Goal: Check status: Check status

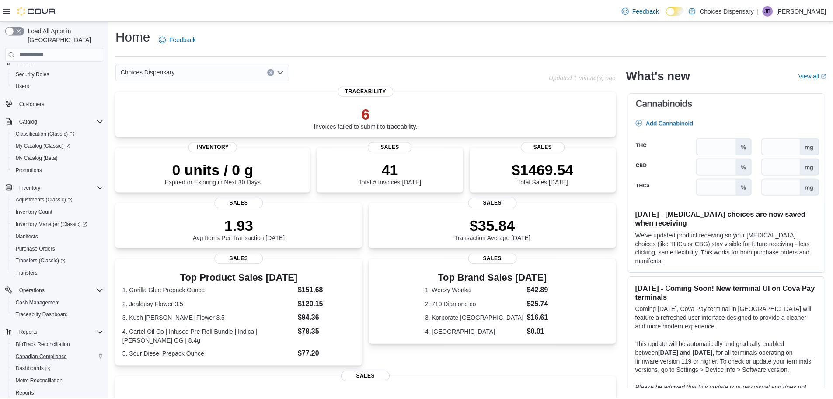
scroll to position [65, 0]
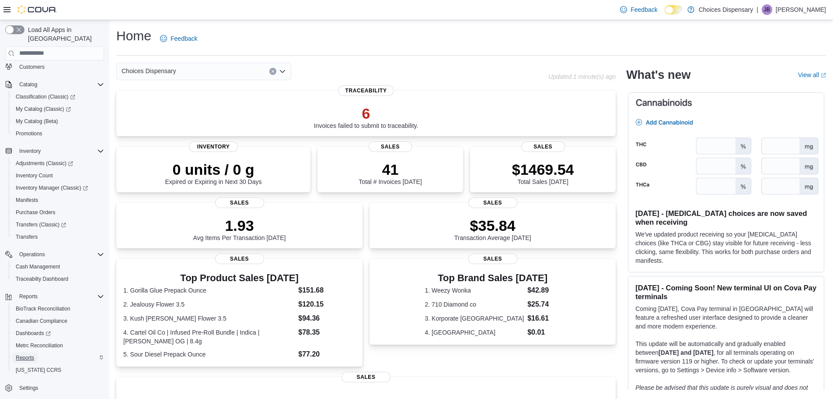
click at [36, 352] on link "Reports" at bounding box center [24, 357] width 25 height 10
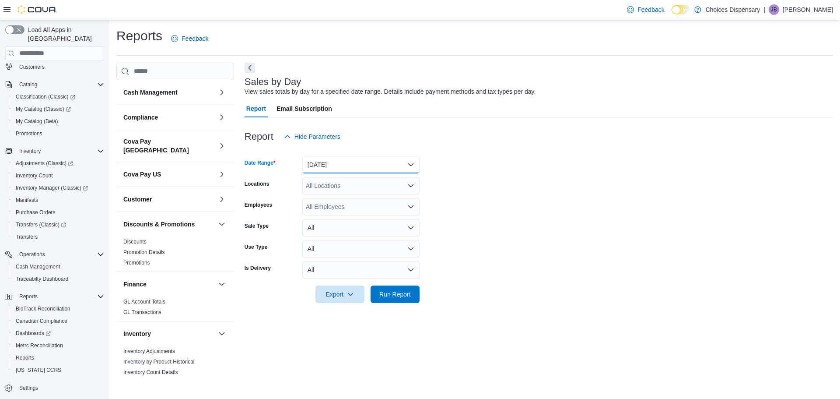
click at [325, 164] on button "[DATE]" at bounding box center [360, 164] width 117 height 17
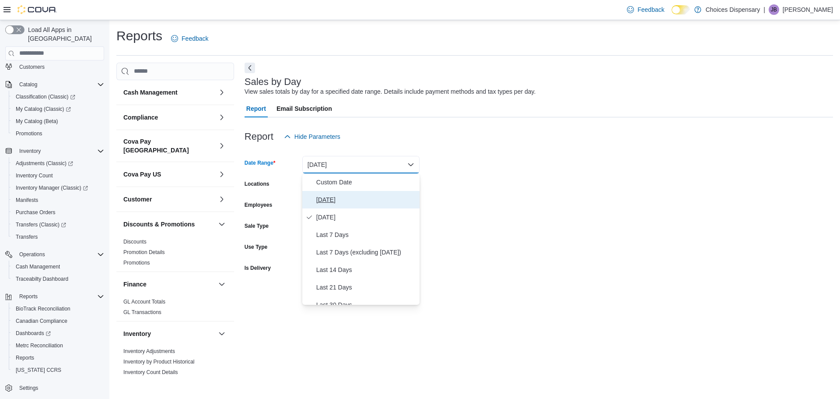
click at [329, 200] on span "[DATE]" at bounding box center [366, 199] width 100 height 10
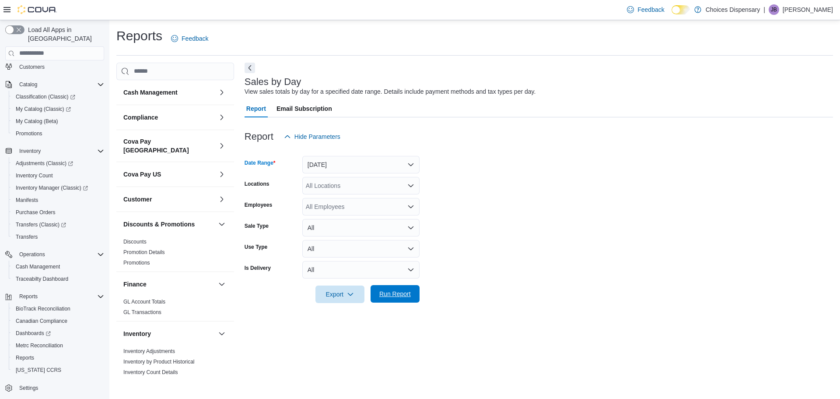
click at [397, 295] on span "Run Report" at bounding box center [394, 293] width 31 height 9
